Goal: Task Accomplishment & Management: Manage account settings

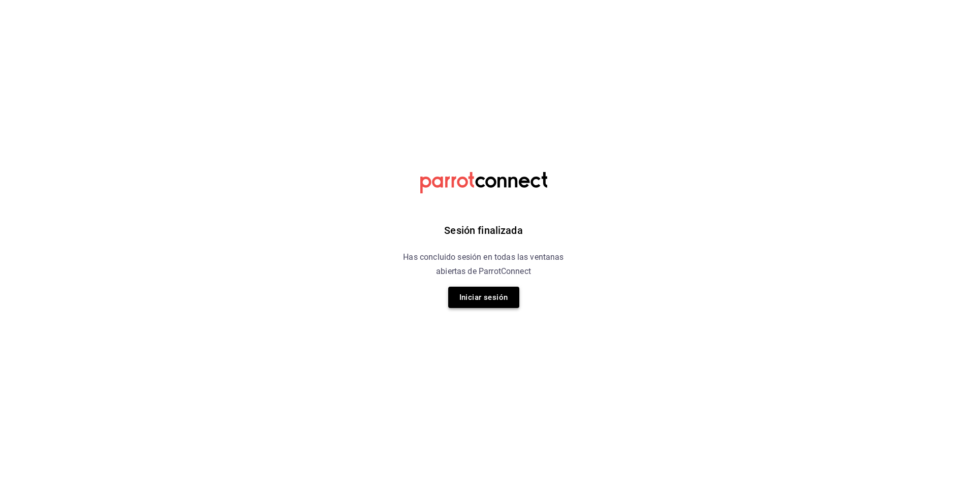
drag, startPoint x: 486, startPoint y: 293, endPoint x: 499, endPoint y: 293, distance: 12.2
click at [487, 293] on button "Iniciar sesión" at bounding box center [483, 297] width 71 height 21
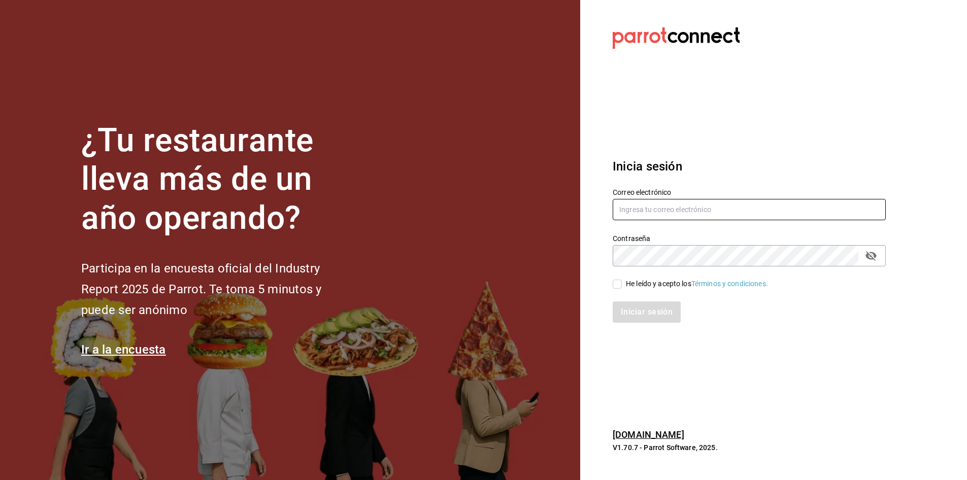
type input "jose.garcia@grupocosteno.com"
click at [617, 285] on input "He leído y acepto los Términos y condiciones." at bounding box center [617, 284] width 9 height 9
checkbox input "true"
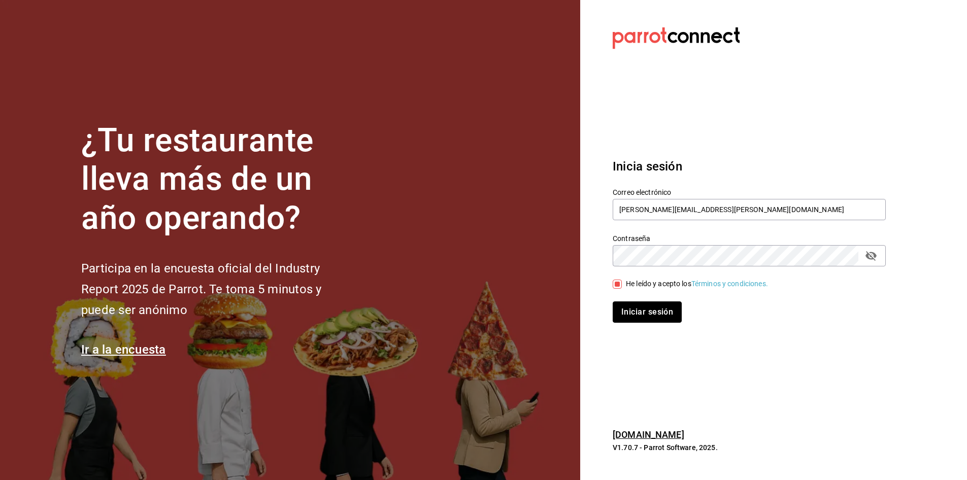
click at [628, 310] on button "Iniciar sesión" at bounding box center [647, 312] width 69 height 21
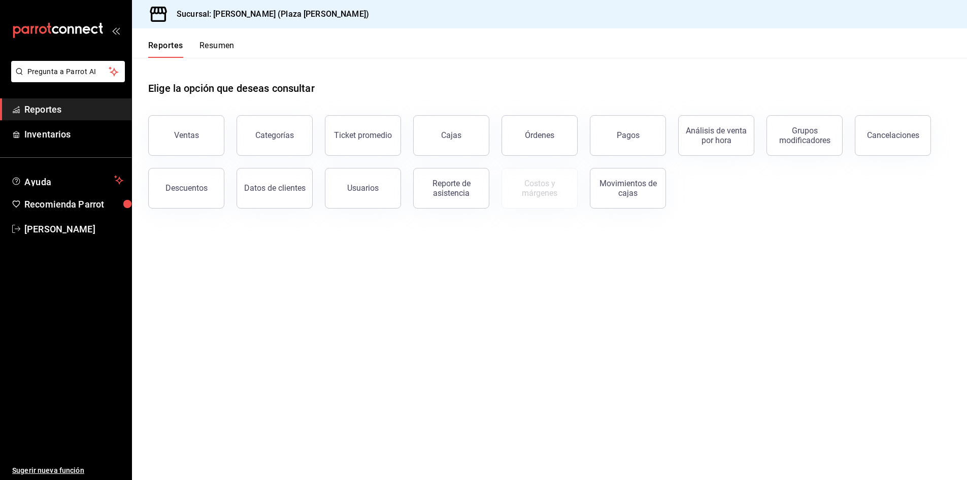
click at [216, 45] on button "Resumen" at bounding box center [217, 49] width 35 height 17
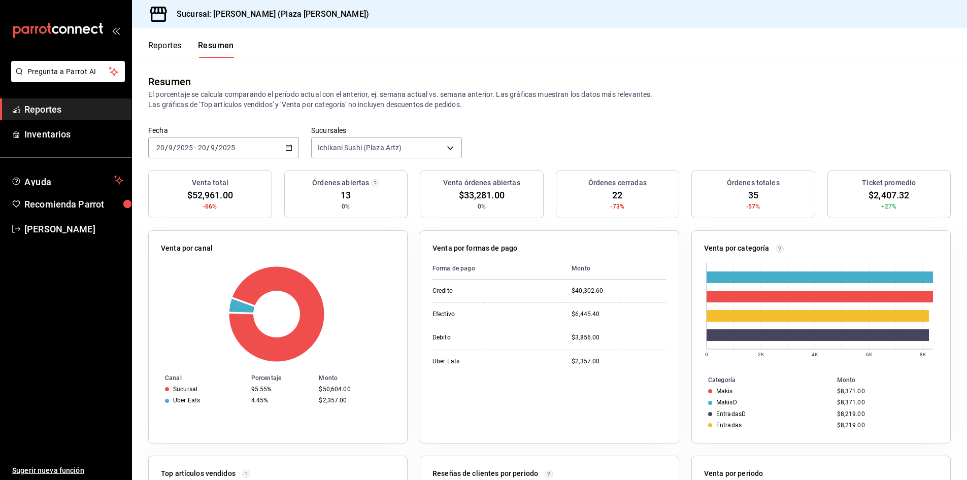
click at [171, 47] on button "Reportes" at bounding box center [165, 49] width 34 height 17
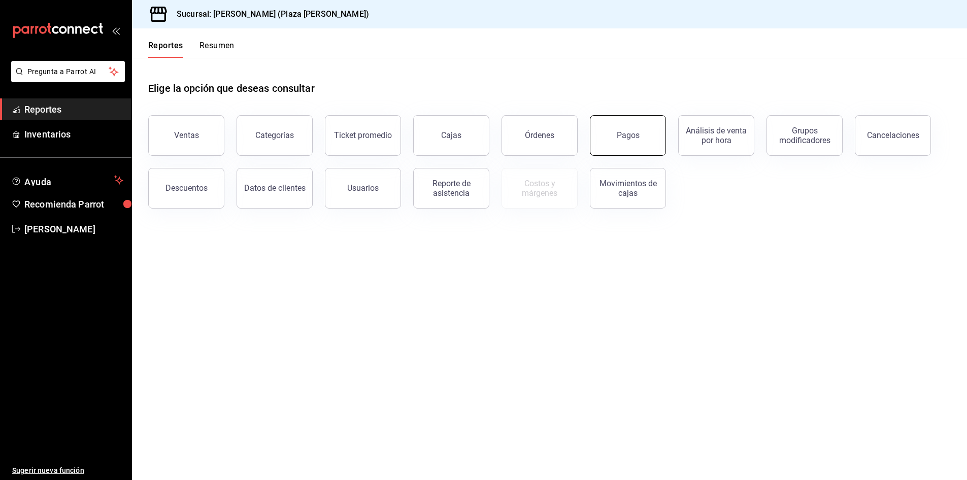
click at [614, 148] on button "Pagos" at bounding box center [628, 135] width 76 height 41
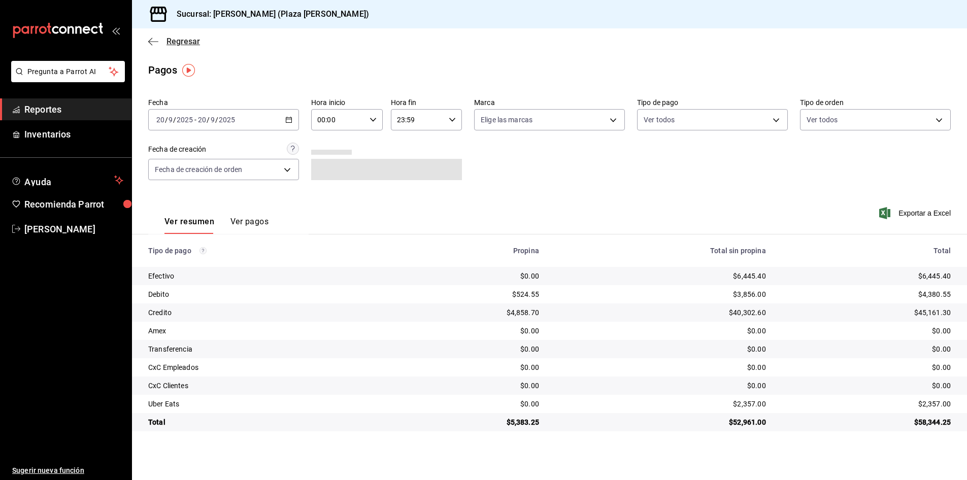
click at [189, 40] on span "Regresar" at bounding box center [184, 42] width 34 height 10
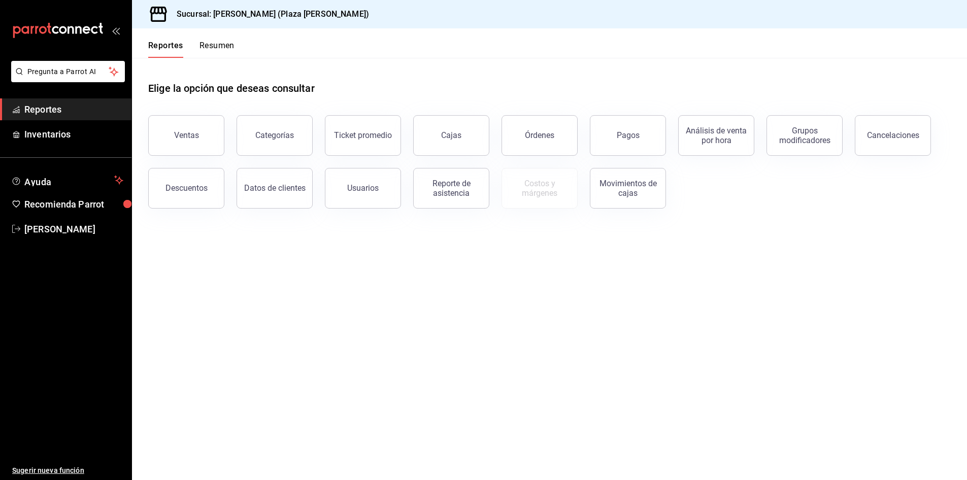
click at [211, 47] on button "Resumen" at bounding box center [217, 49] width 35 height 17
